Goal: Find specific page/section: Find specific page/section

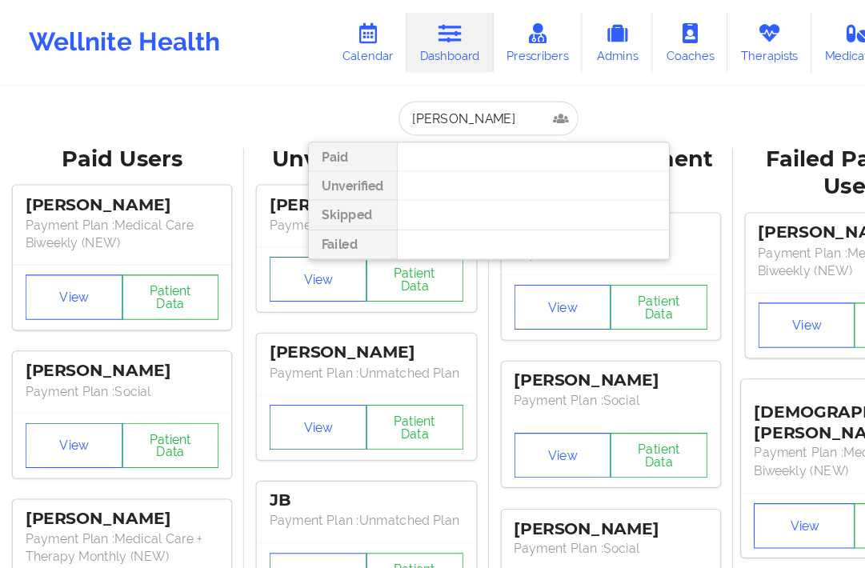
click at [404, 195] on div at bounding box center [471, 191] width 241 height 26
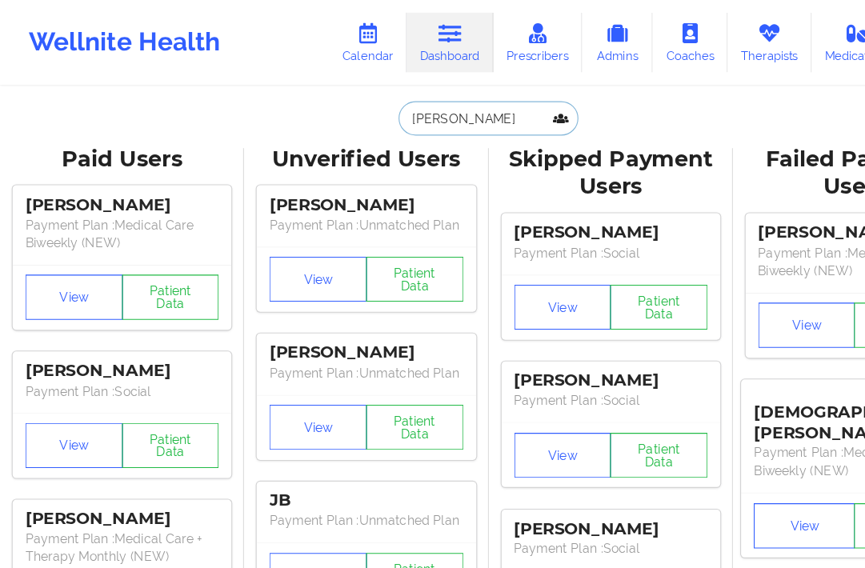
click at [428, 98] on input "joan kubota" at bounding box center [432, 105] width 159 height 30
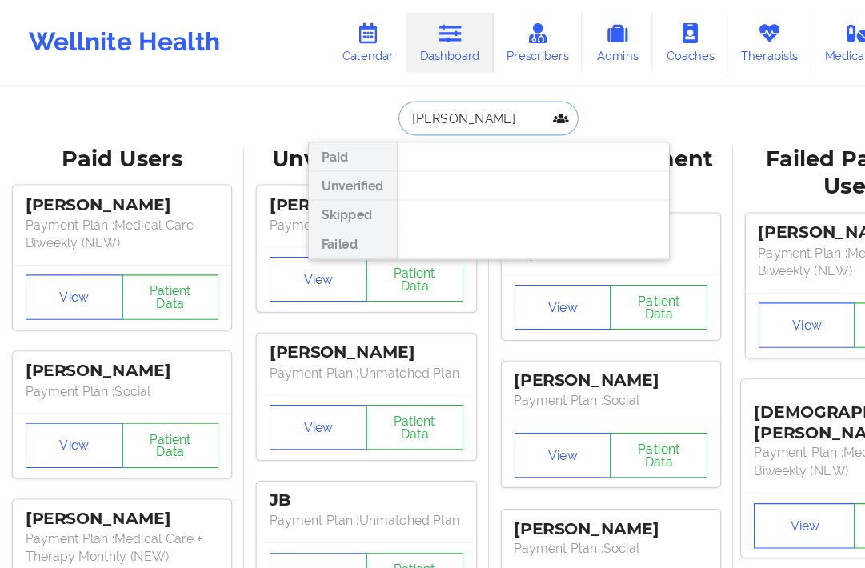
click at [384, 108] on input "joan kubota" at bounding box center [432, 105] width 159 height 30
click at [387, 102] on input "joan kubota" at bounding box center [432, 105] width 159 height 30
click at [448, 101] on input "joan kubota" at bounding box center [432, 105] width 159 height 30
click at [389, 102] on input "joan kubota" at bounding box center [432, 105] width 159 height 30
click at [362, 106] on input "joan kubota" at bounding box center [432, 105] width 159 height 30
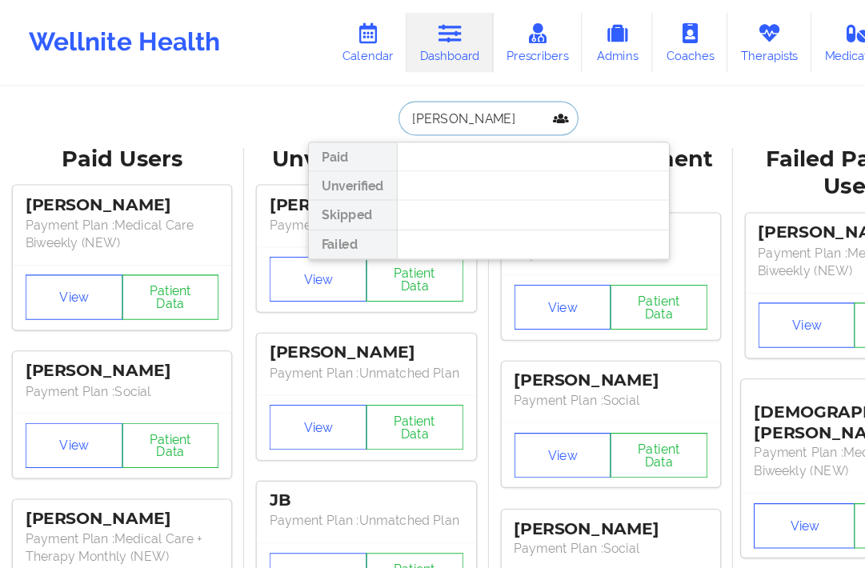
click at [363, 101] on input "joan kubota" at bounding box center [432, 105] width 159 height 30
type input "Joan kubota"
drag, startPoint x: 442, startPoint y: 105, endPoint x: 357, endPoint y: 103, distance: 84.9
click at [357, 103] on input "Joan kubota" at bounding box center [432, 105] width 159 height 30
type input "joan"
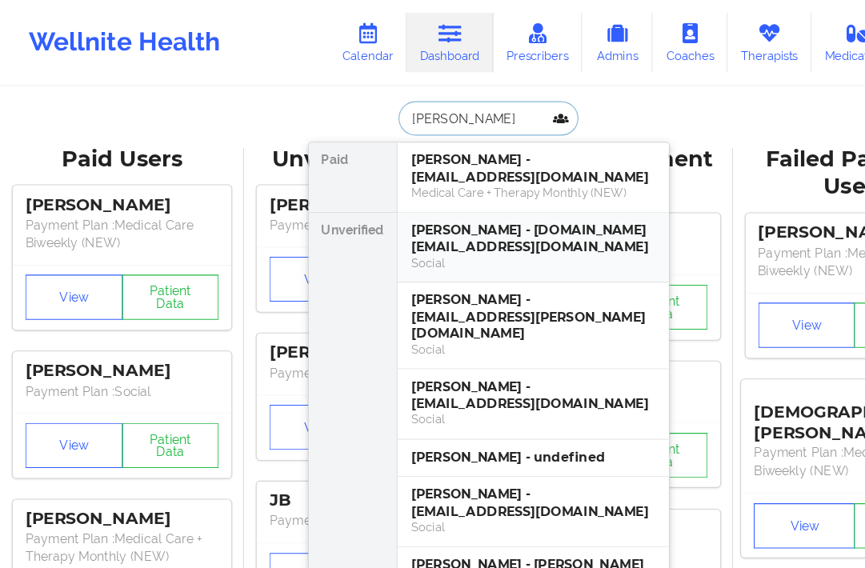
click at [416, 208] on div "Joan C Kubota - ajue.esq@gmail.com" at bounding box center [472, 212] width 215 height 30
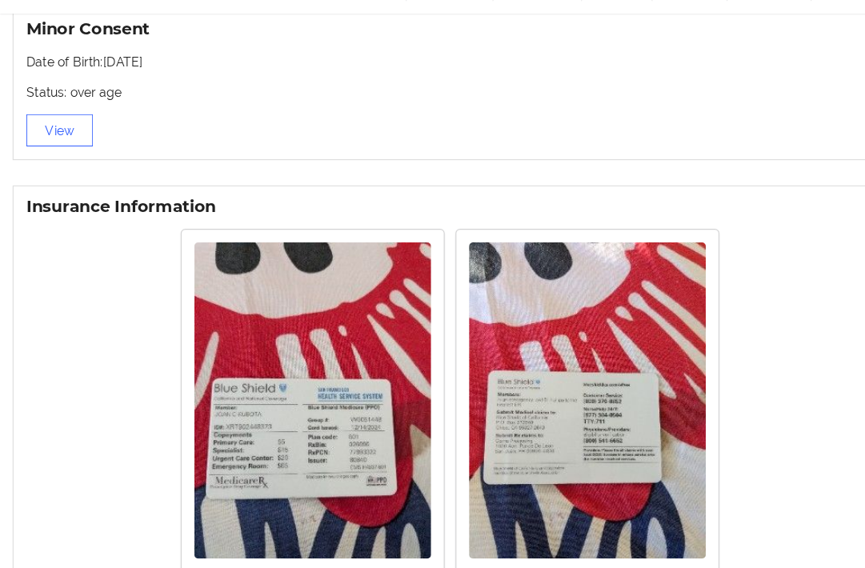
scroll to position [1098, 0]
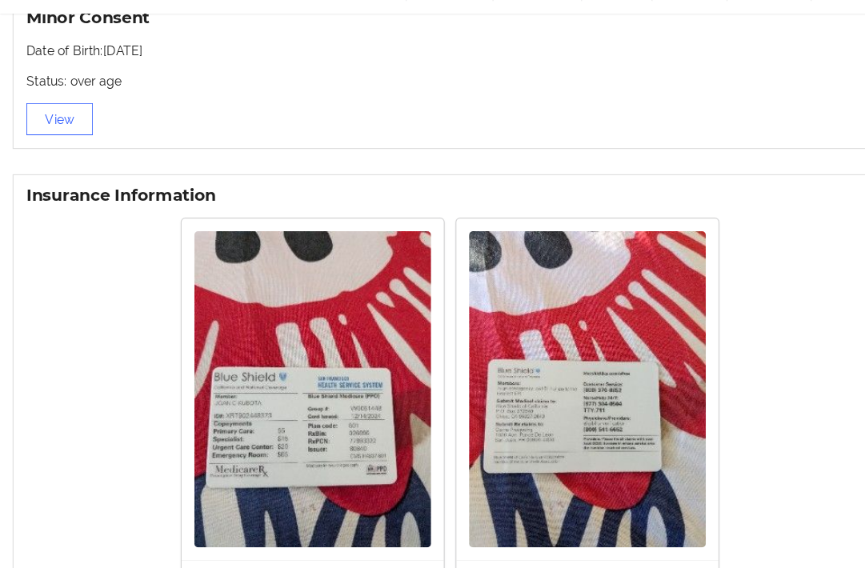
click at [754, 441] on div "Rotate Left Rotate Right Rotate Left Rotate Right" at bounding box center [398, 428] width 750 height 362
click at [223, 419] on img at bounding box center [277, 407] width 210 height 279
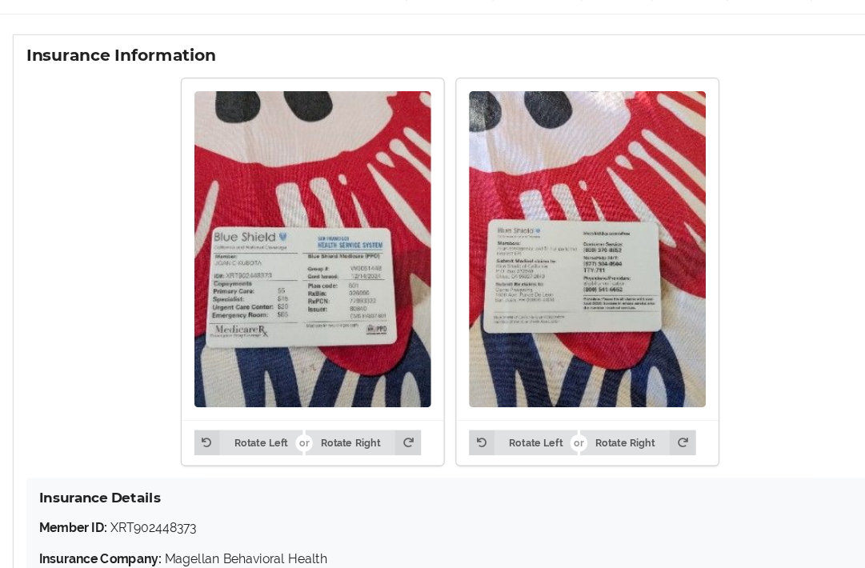
scroll to position [1267, 0]
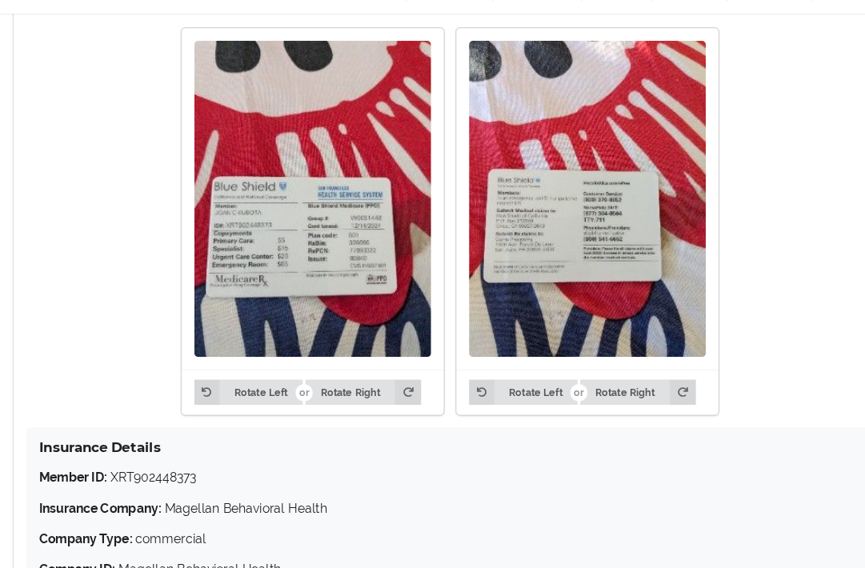
click at [269, 290] on img at bounding box center [277, 238] width 210 height 279
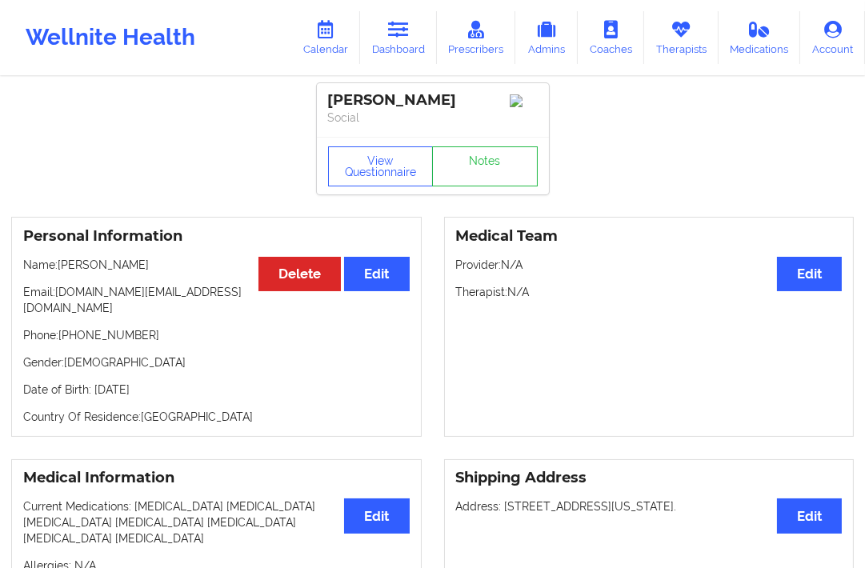
scroll to position [0, 0]
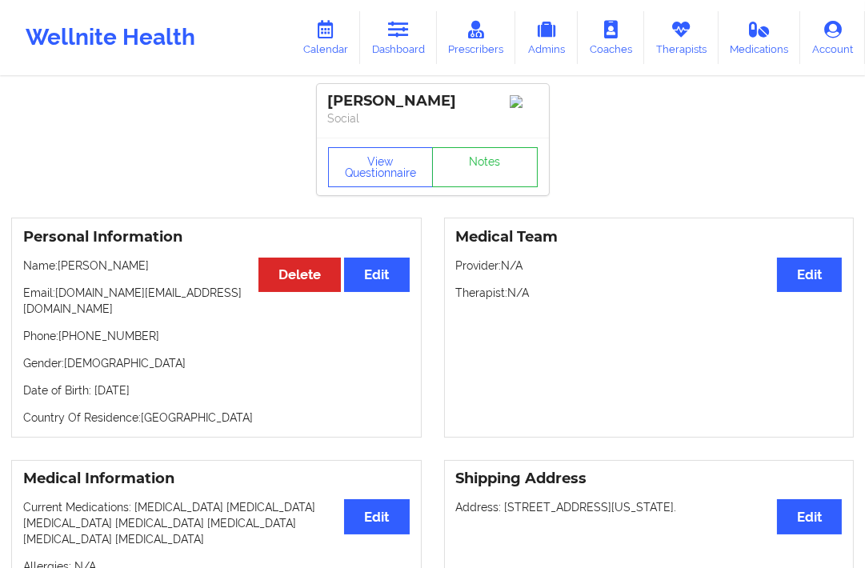
click at [401, 42] on link "Dashboard" at bounding box center [398, 37] width 77 height 53
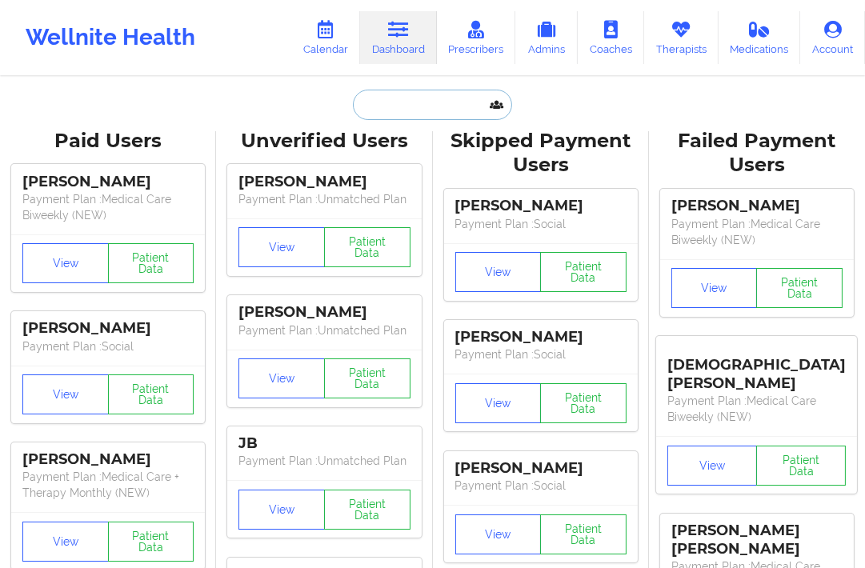
click at [355, 106] on input "text" at bounding box center [432, 105] width 159 height 30
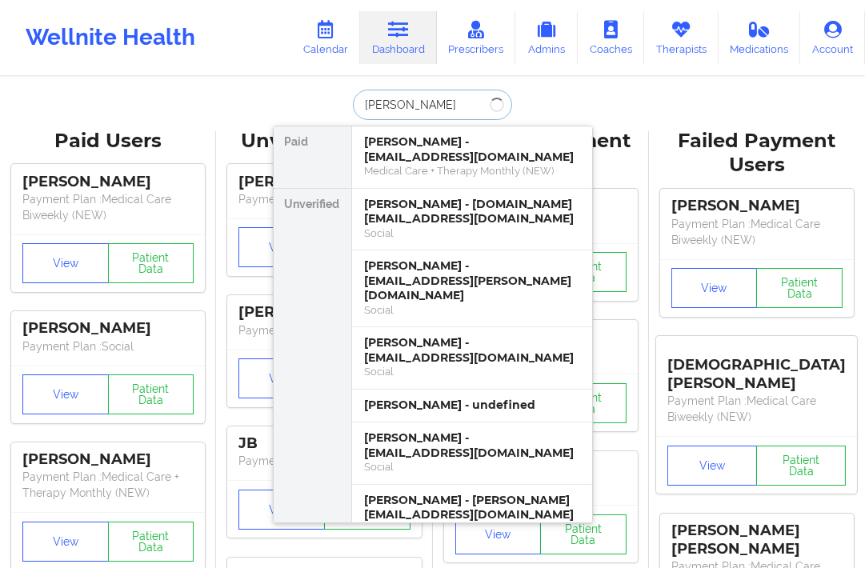
type input "derrek shephard"
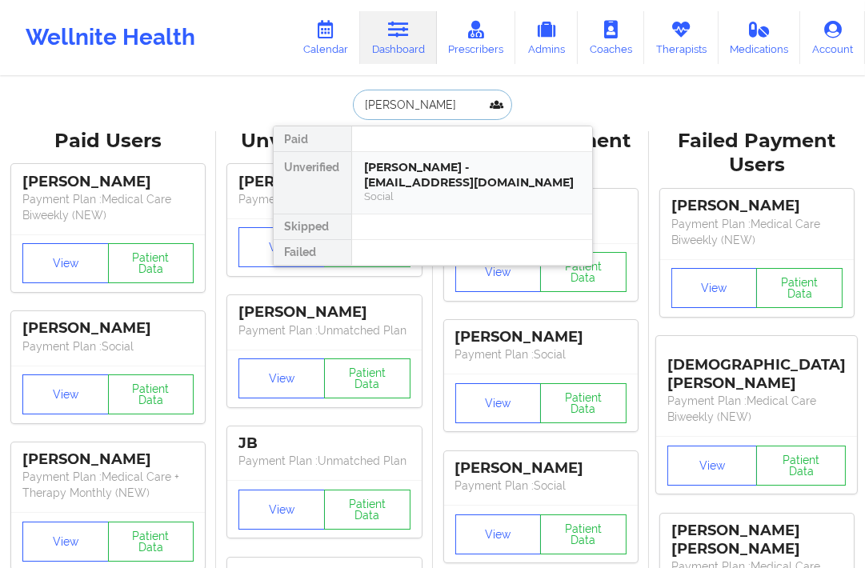
click at [379, 190] on div "Social" at bounding box center [472, 197] width 215 height 14
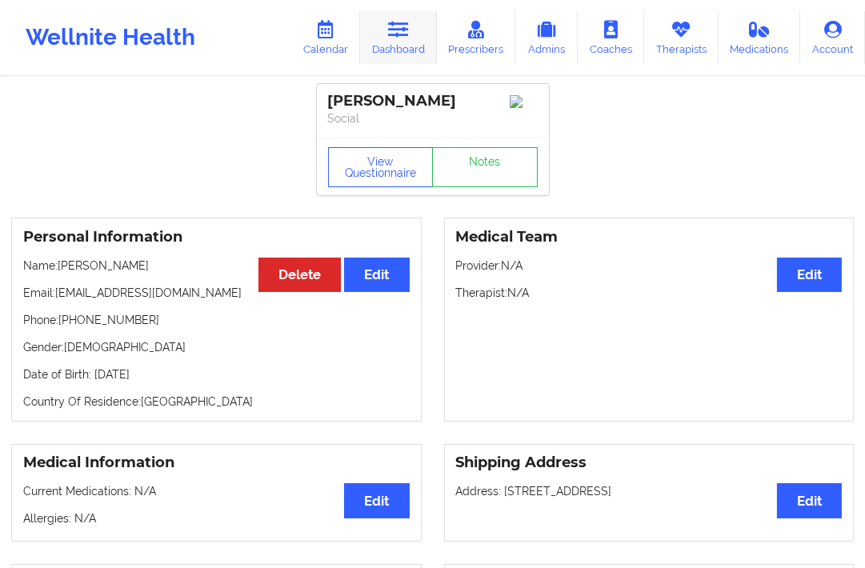
click at [399, 37] on icon at bounding box center [398, 30] width 21 height 18
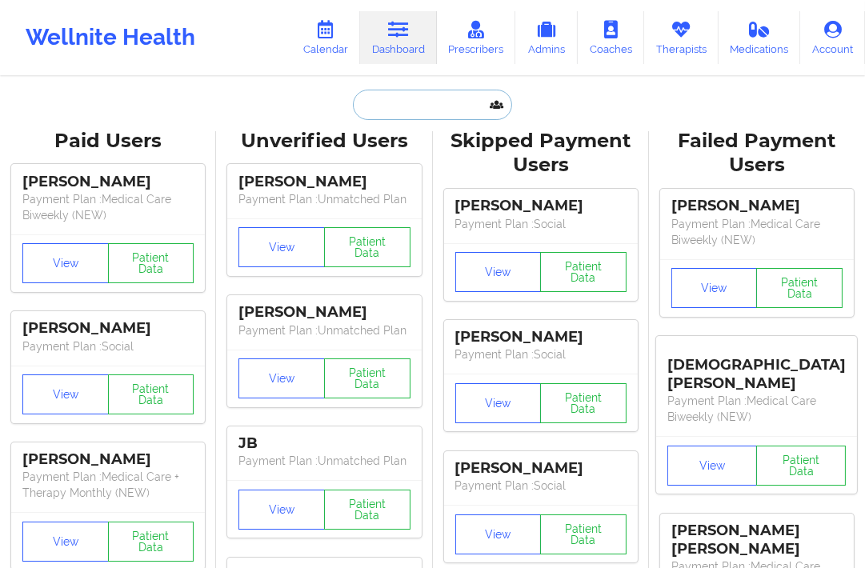
click at [387, 110] on input "text" at bounding box center [432, 105] width 159 height 30
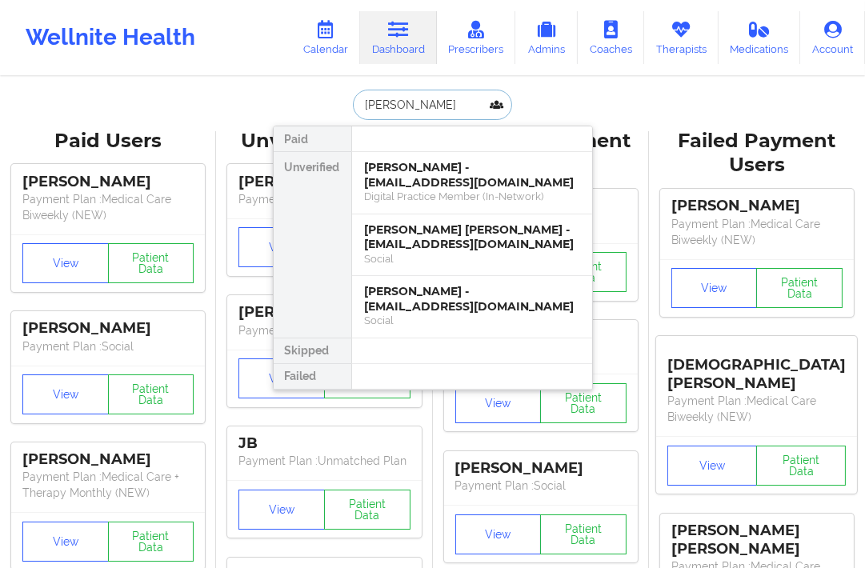
type input "DANI LOCKER"
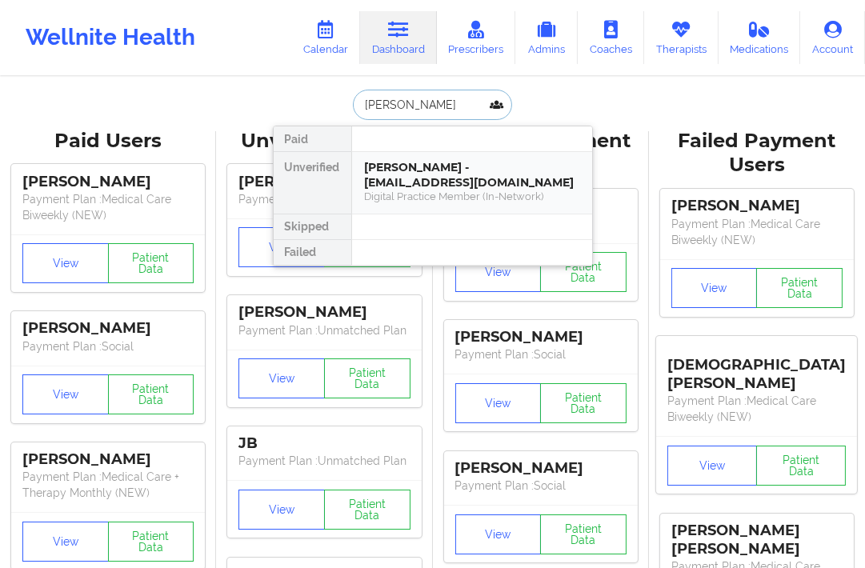
click at [363, 173] on div "Dani Locker - danideanlocker@gmail.com Digital Practice Member (In-Network)" at bounding box center [472, 183] width 240 height 62
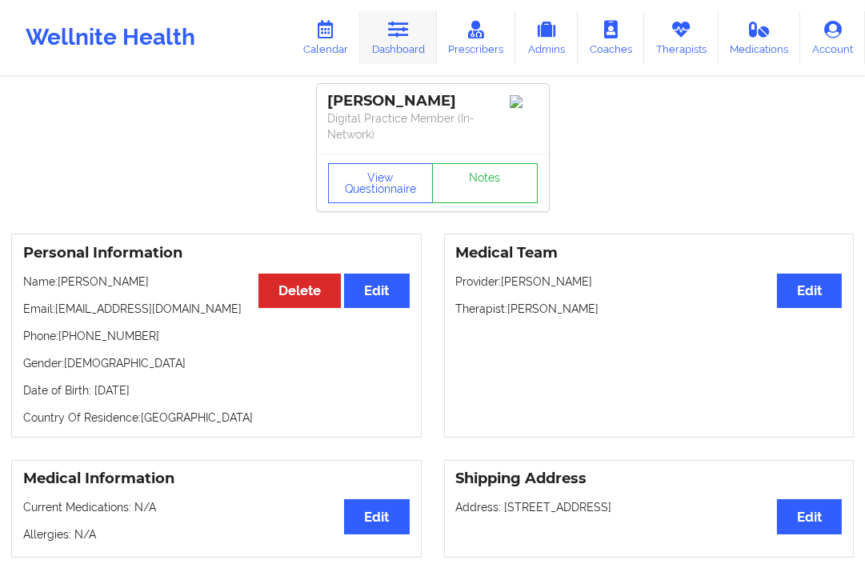
click at [407, 38] on link "Dashboard" at bounding box center [398, 37] width 77 height 53
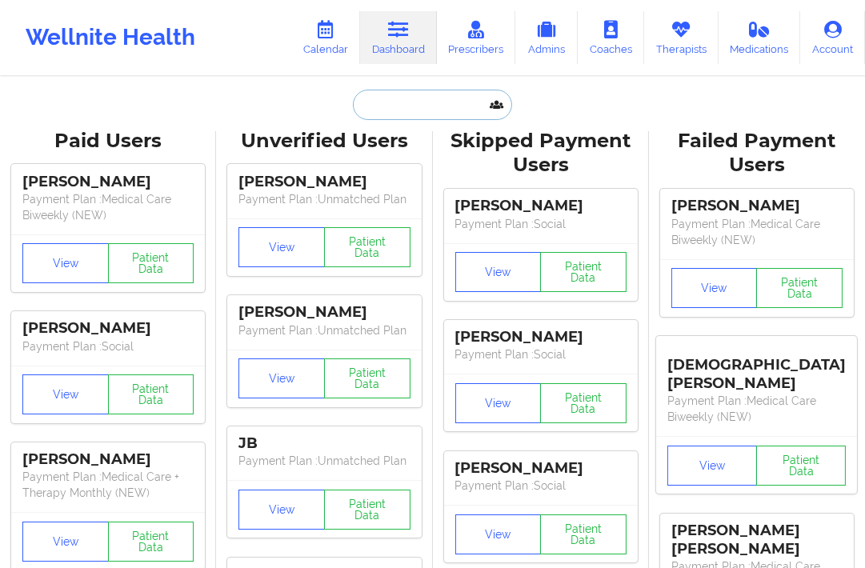
click at [404, 118] on input "text" at bounding box center [432, 105] width 159 height 30
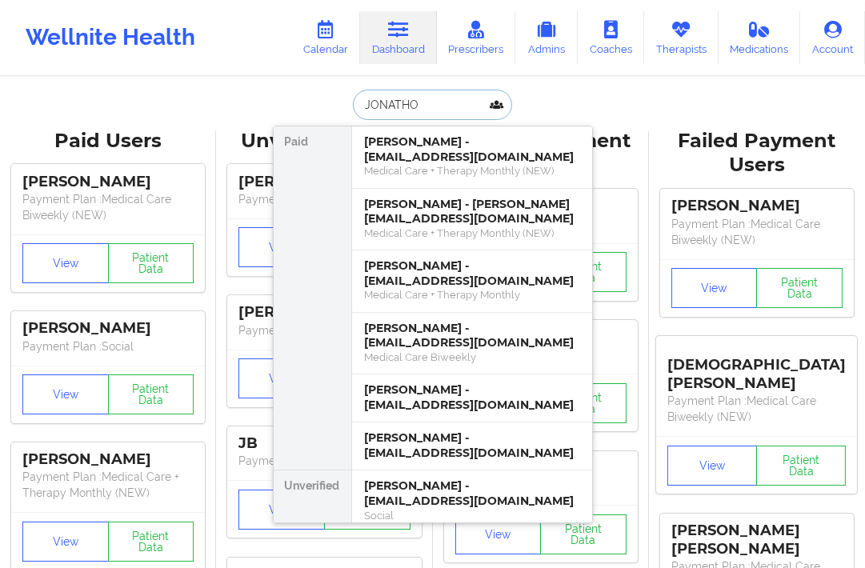
type input "JONATHON"
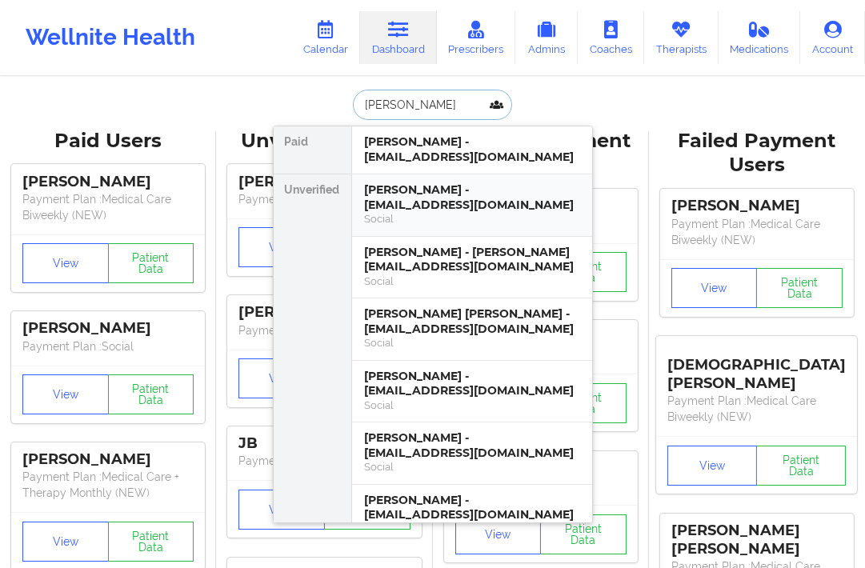
click at [426, 196] on div "Jonathon McCallum - jrmccallum32@gmail.com" at bounding box center [472, 198] width 215 height 30
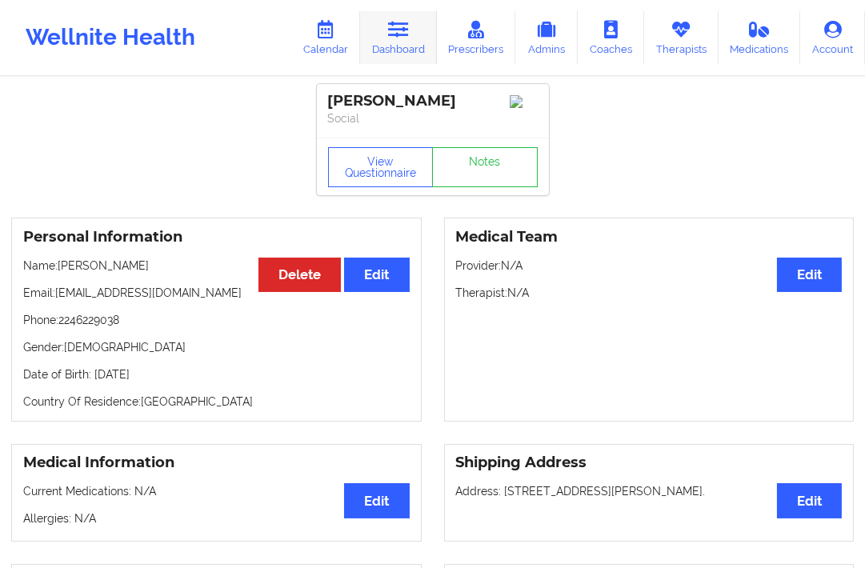
click at [390, 46] on link "Dashboard" at bounding box center [398, 37] width 77 height 53
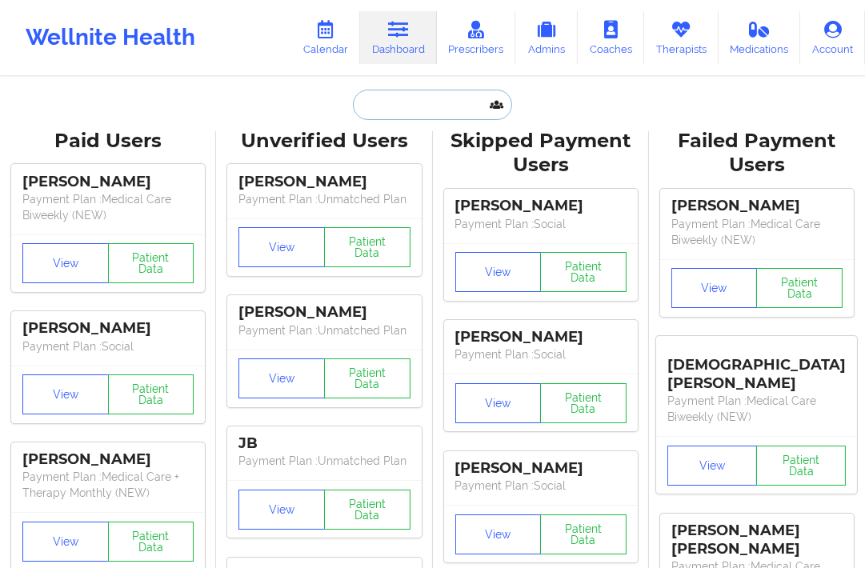
click at [363, 96] on input "text" at bounding box center [432, 105] width 159 height 30
click at [378, 112] on input "text" at bounding box center [432, 105] width 159 height 30
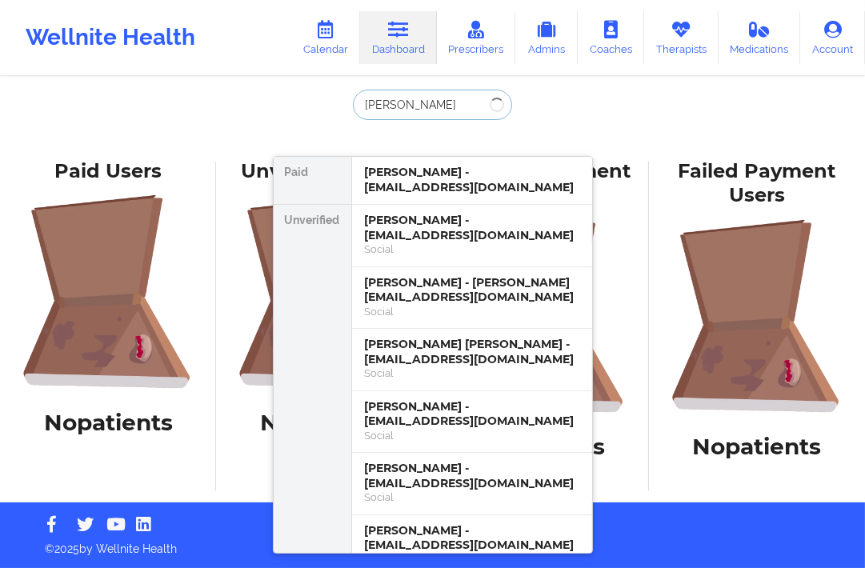
type input "[PERSON_NAME]"
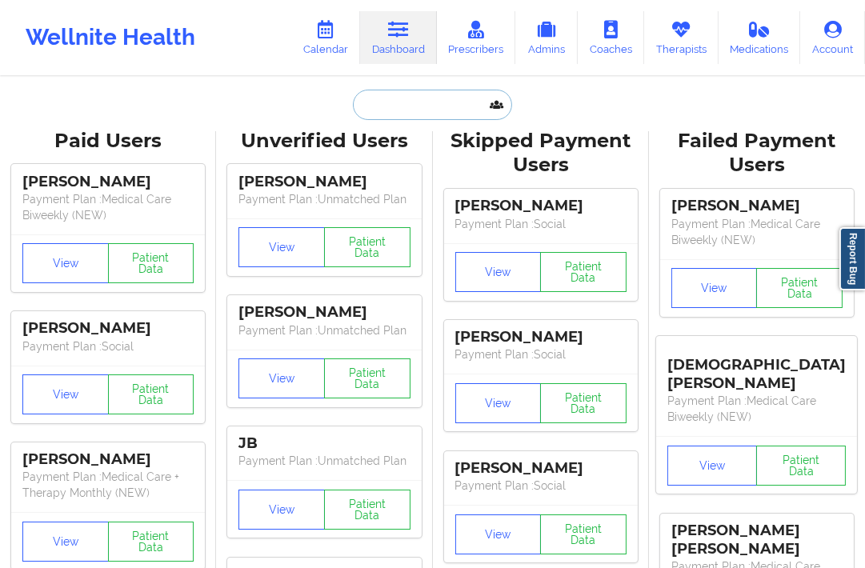
click at [392, 114] on input "text" at bounding box center [432, 105] width 159 height 30
click at [381, 104] on input "text" at bounding box center [432, 105] width 159 height 30
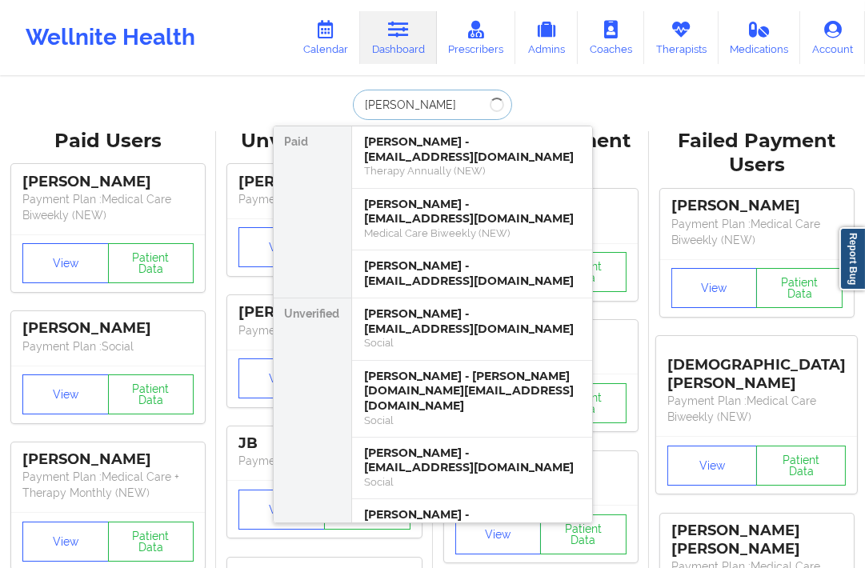
type input "[PERSON_NAME]"
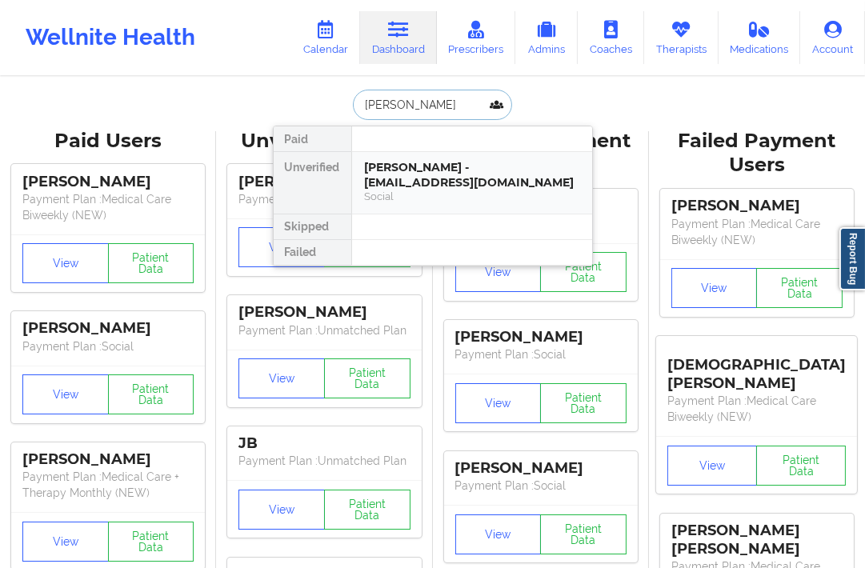
click at [397, 197] on div "Social" at bounding box center [472, 197] width 215 height 14
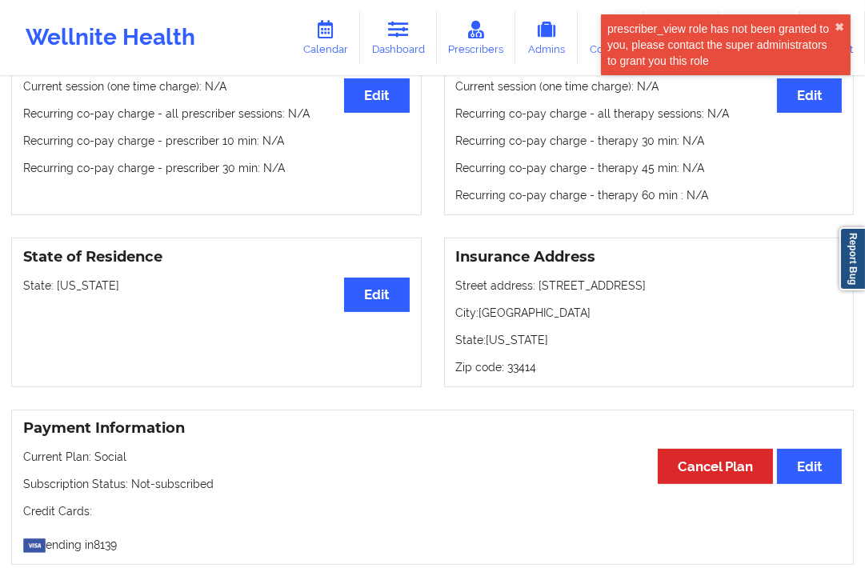
scroll to position [717, 0]
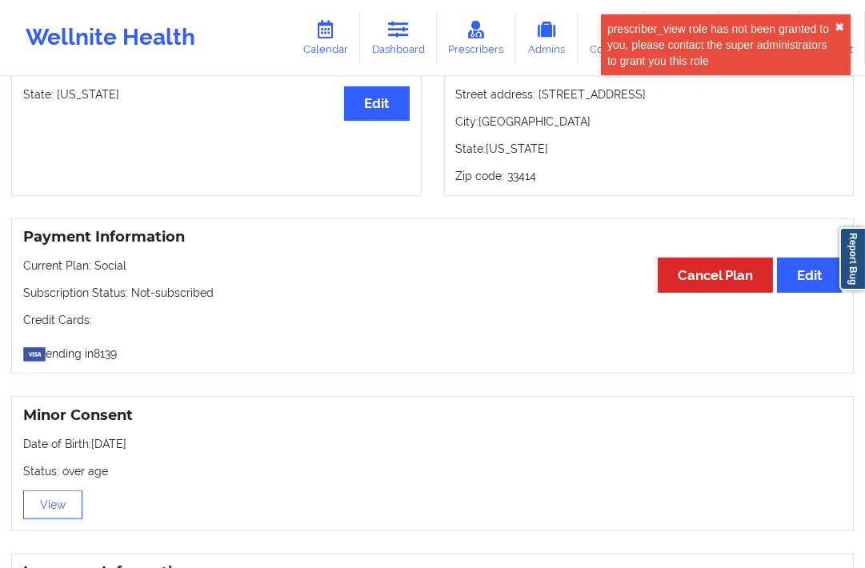
click at [839, 25] on button "✖︎" at bounding box center [840, 27] width 10 height 13
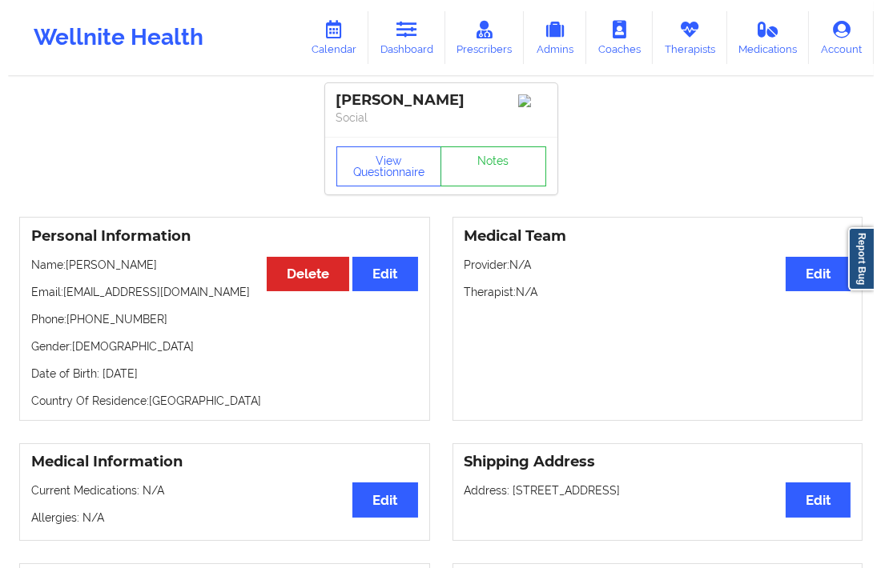
scroll to position [0, 0]
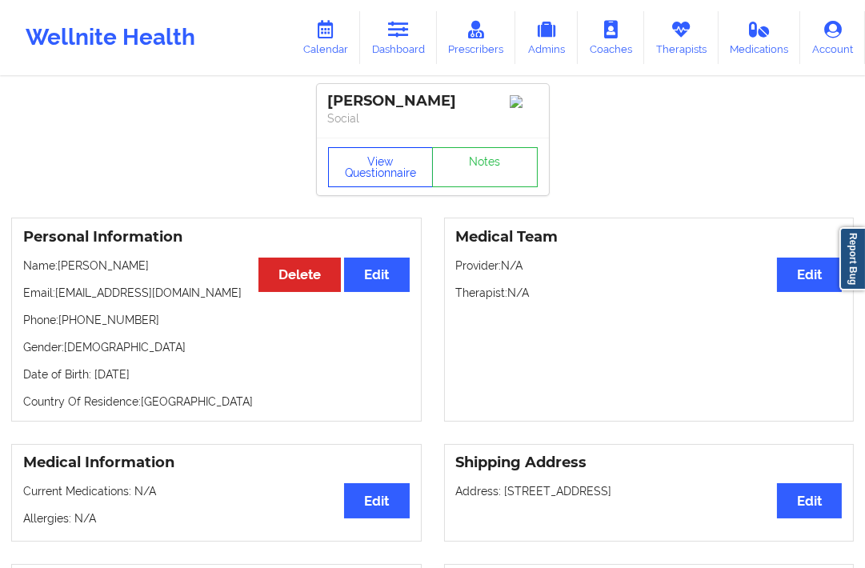
click at [387, 164] on button "View Questionnaire" at bounding box center [381, 167] width 106 height 40
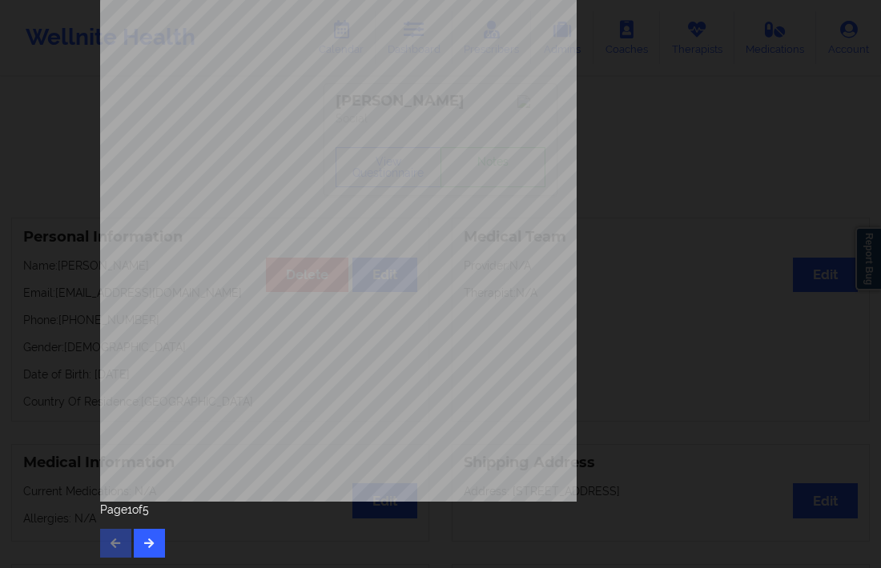
scroll to position [195, 0]
click at [153, 530] on button "button" at bounding box center [149, 542] width 31 height 29
click at [149, 528] on button "button" at bounding box center [149, 542] width 31 height 29
click at [135, 532] on button "button" at bounding box center [149, 542] width 31 height 29
click at [114, 537] on icon "button" at bounding box center [116, 542] width 14 height 10
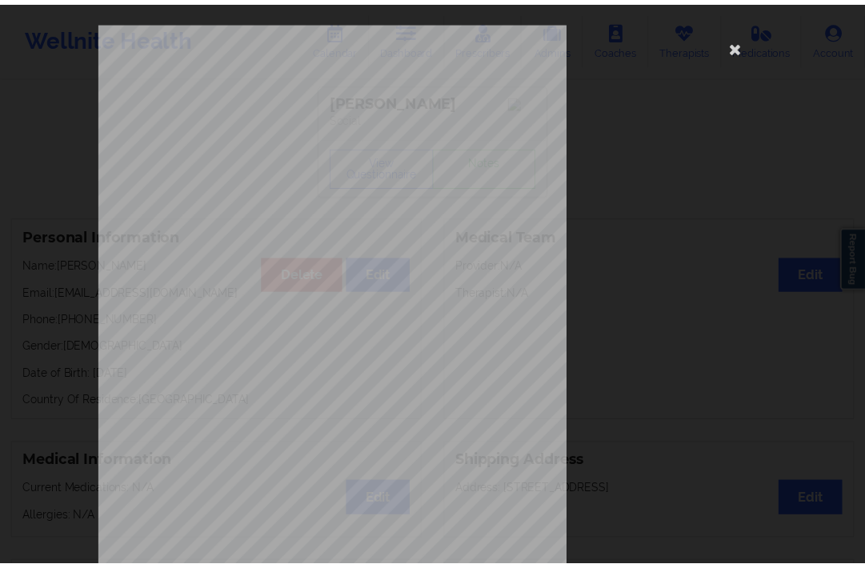
scroll to position [0, 0]
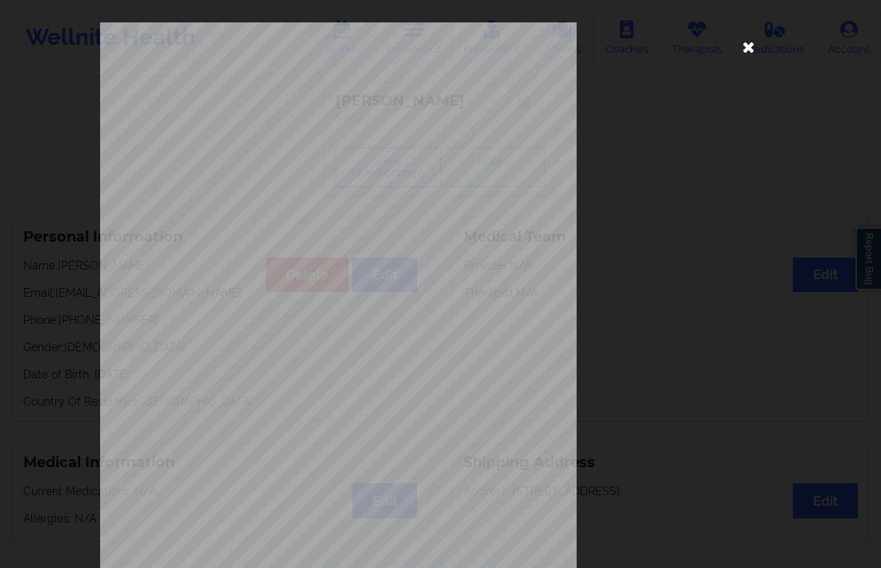
click at [736, 46] on icon at bounding box center [749, 47] width 26 height 26
